Goal: Information Seeking & Learning: Learn about a topic

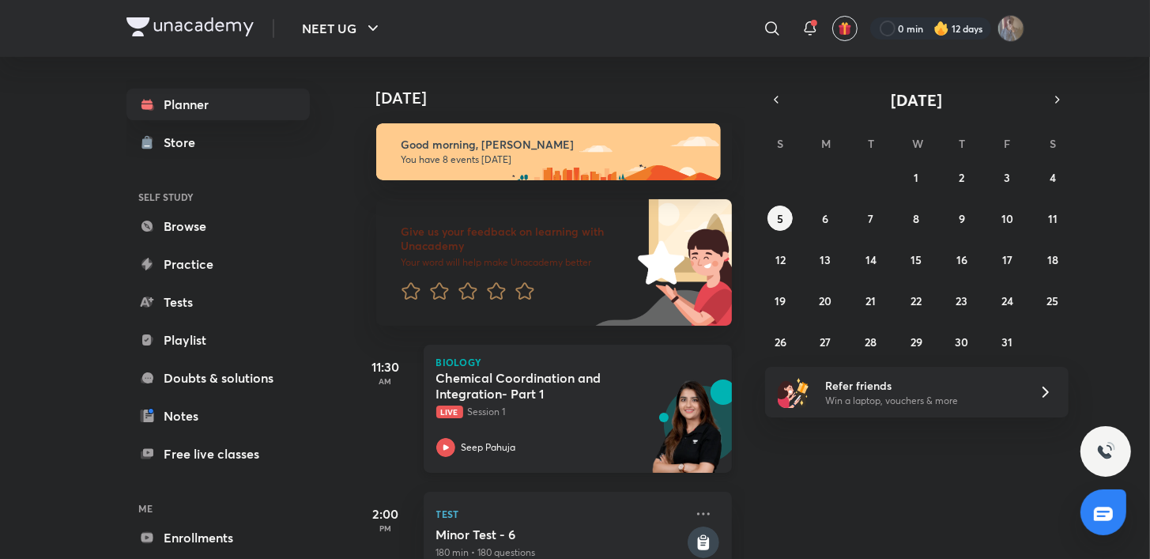
click at [444, 455] on icon at bounding box center [445, 447] width 19 height 19
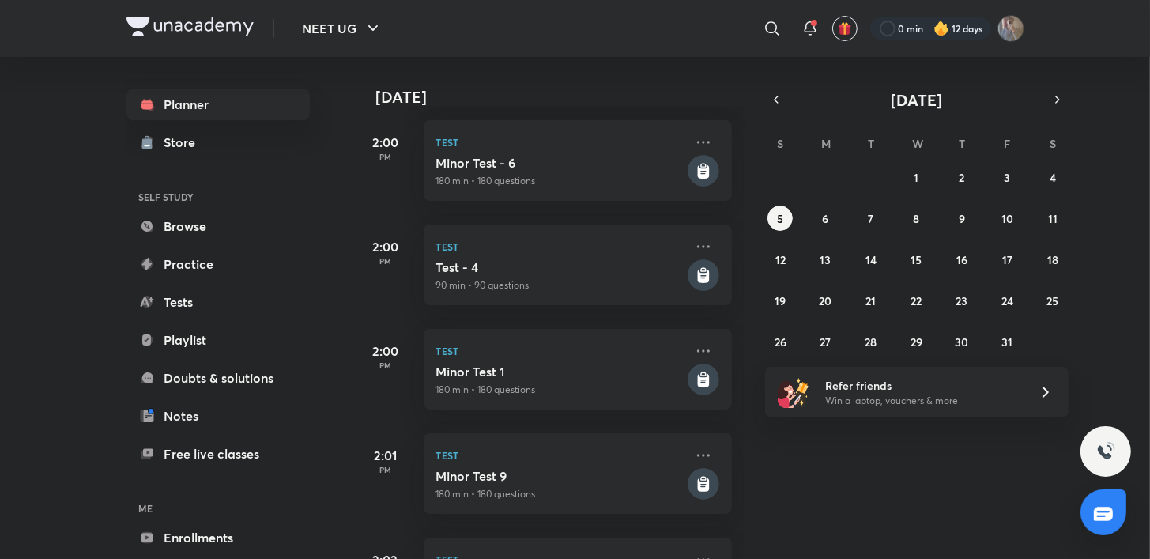
scroll to position [372, 0]
click at [694, 354] on icon at bounding box center [703, 351] width 19 height 19
click at [961, 478] on div "[DATE] Good morning, [PERSON_NAME] You have 8 events [DATE] Give us your feedba…" at bounding box center [751, 308] width 794 height 502
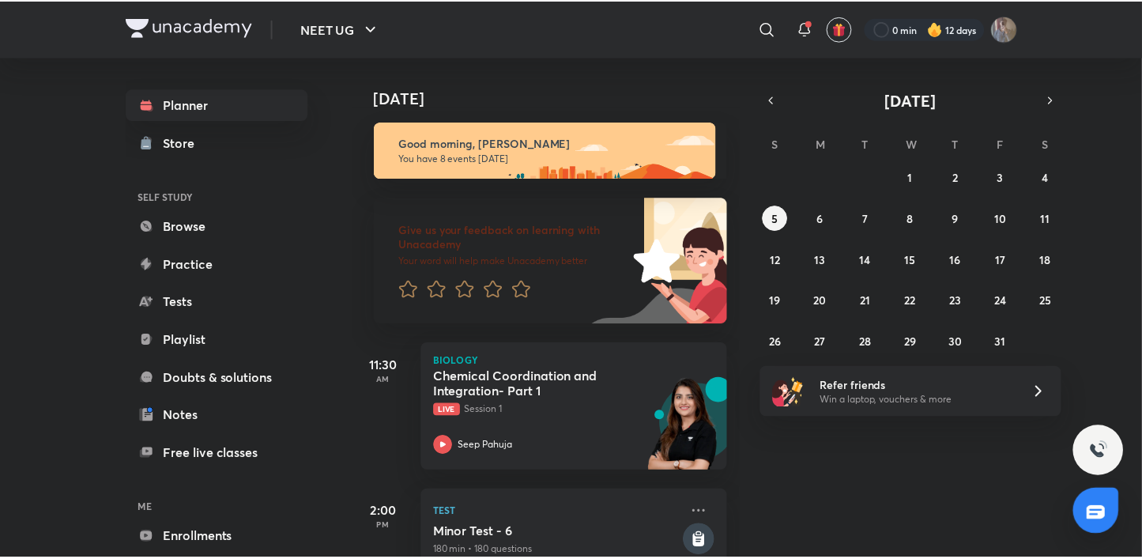
scroll to position [0, 0]
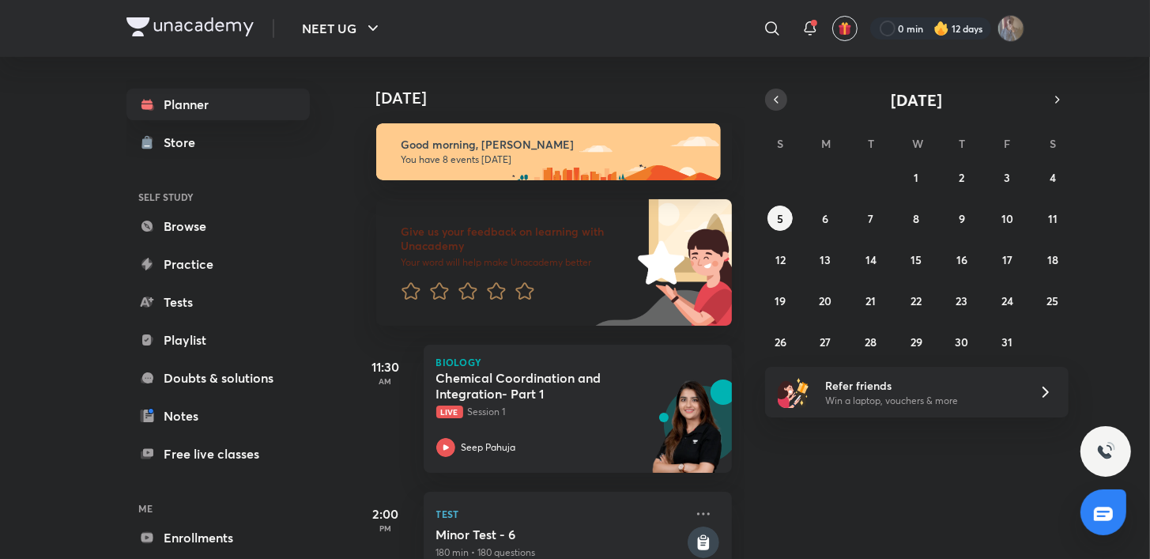
click at [771, 98] on icon "button" at bounding box center [776, 100] width 13 height 14
click at [874, 304] on abbr "23" at bounding box center [872, 300] width 12 height 15
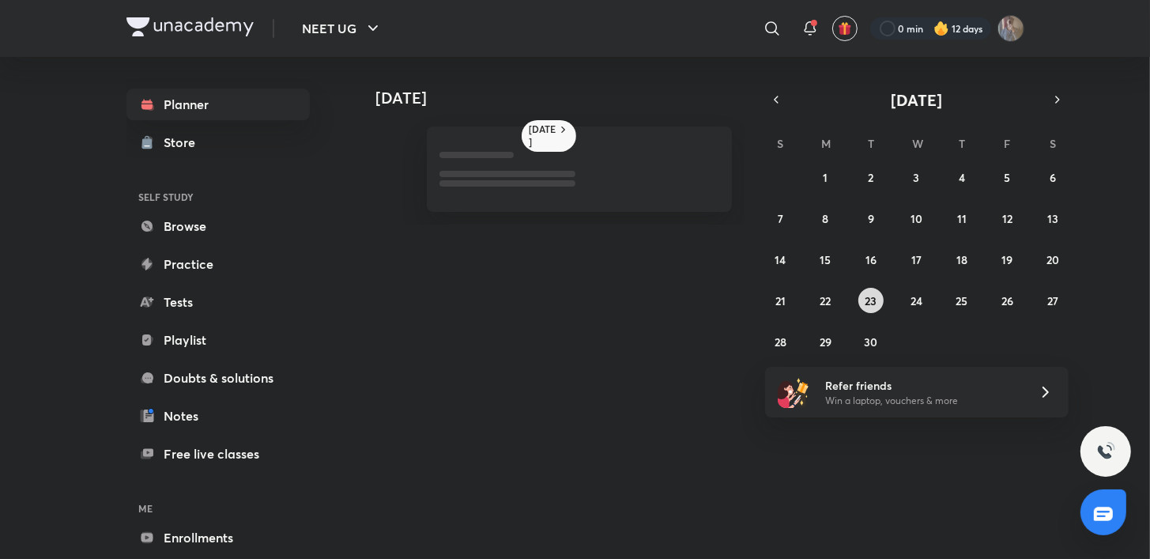
click at [874, 304] on abbr "23" at bounding box center [872, 300] width 12 height 15
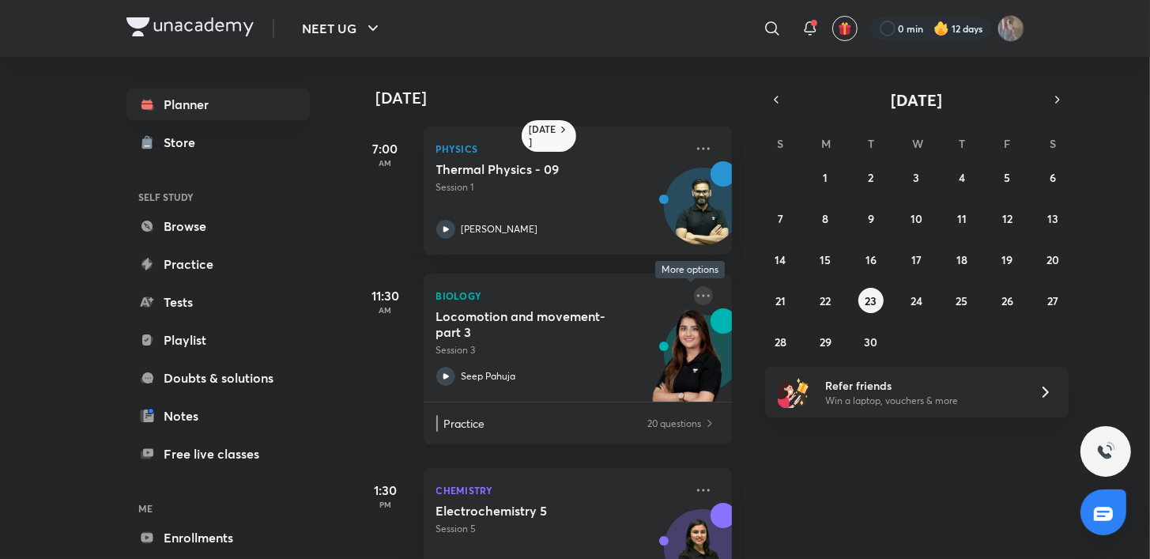
click at [694, 299] on icon at bounding box center [703, 295] width 19 height 19
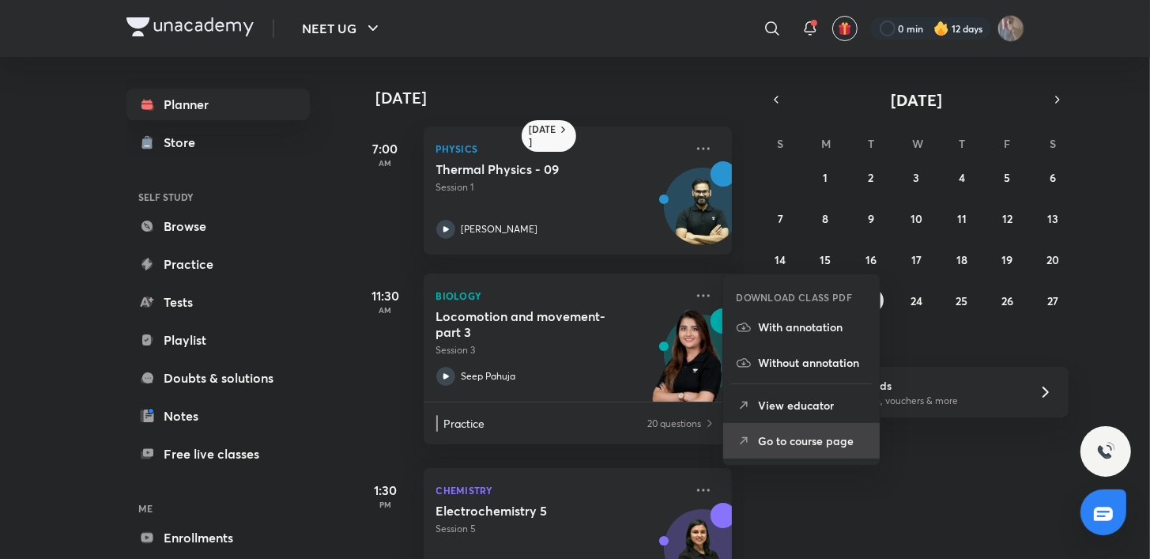
click at [791, 456] on li "Go to course page" at bounding box center [801, 441] width 157 height 36
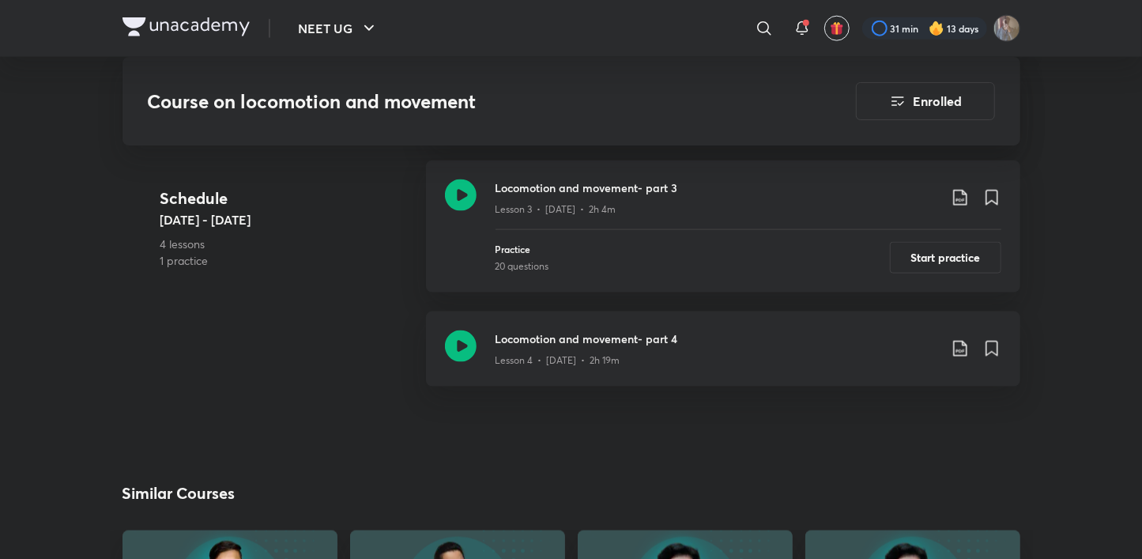
scroll to position [1114, 0]
click at [469, 345] on icon at bounding box center [461, 348] width 32 height 32
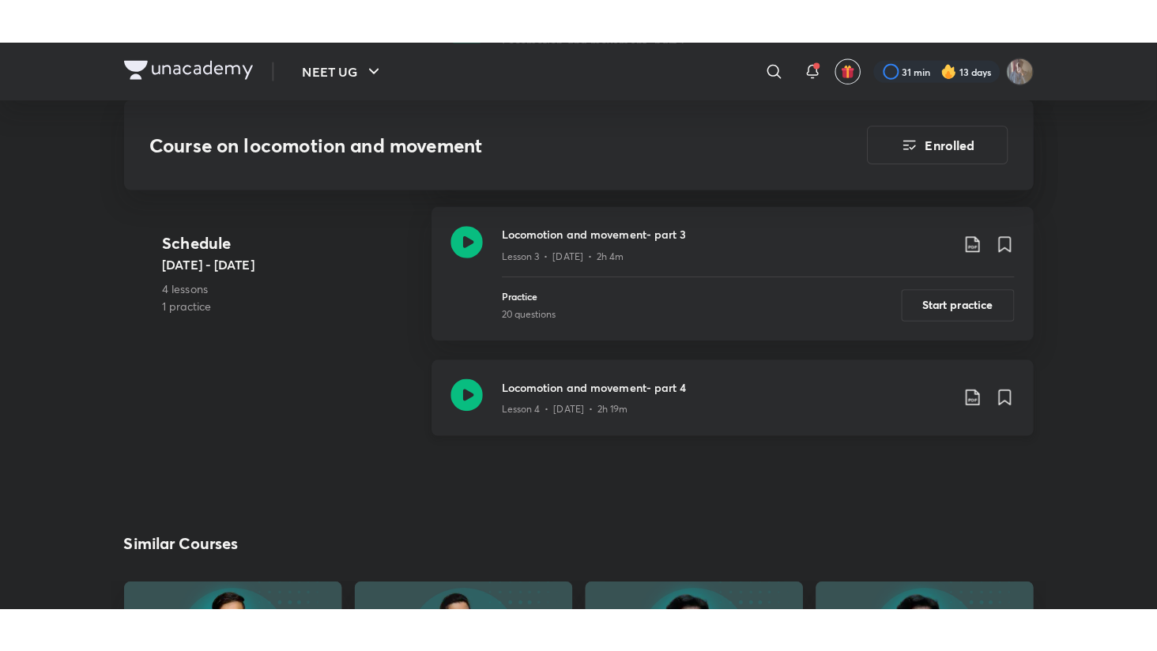
scroll to position [807, 0]
